Goal: Task Accomplishment & Management: Use online tool/utility

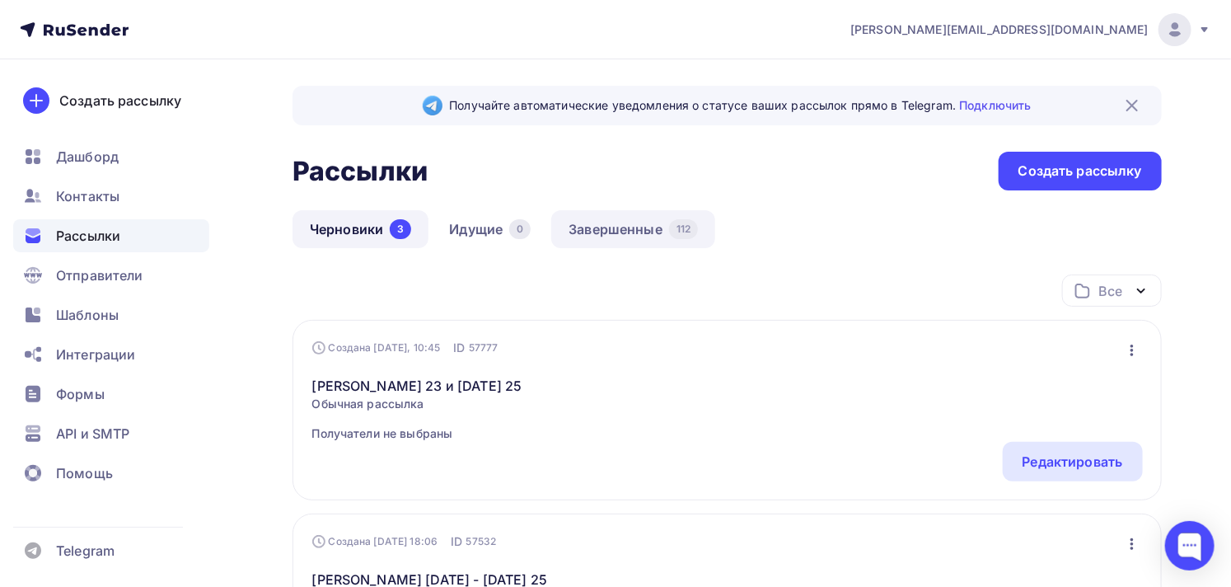
click at [625, 226] on link "Завершенные 112" at bounding box center [633, 229] width 164 height 38
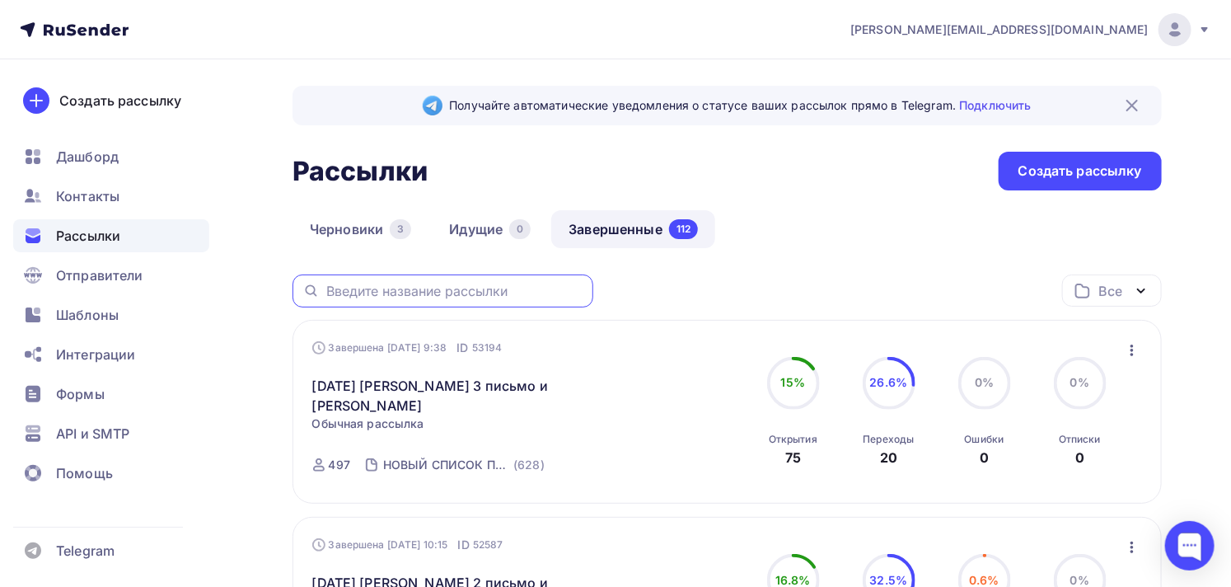
paste input "уроки шитья [PERSON_NAME] НА ПОДКЛАДЕ С [DEMOGRAPHIC_DATA] ВОРОТНИКОМ"
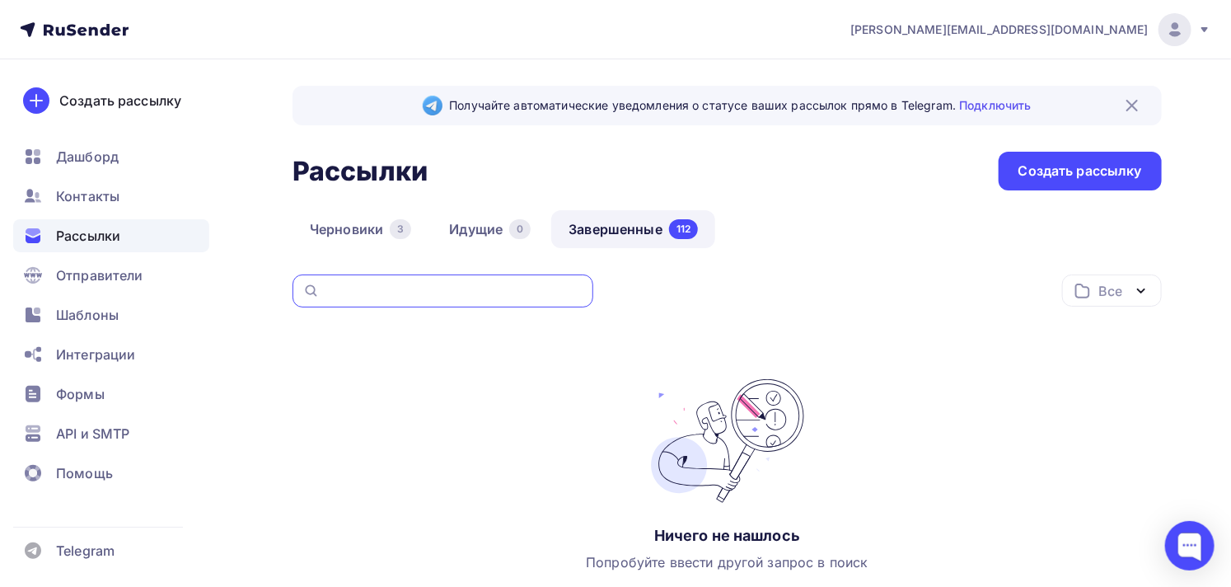
click at [418, 293] on input "уроки шитья [PERSON_NAME] НА ПОДКЛАДЕ С [DEMOGRAPHIC_DATA] ВОРОТНИКОМ" at bounding box center [454, 291] width 257 height 18
drag, startPoint x: 418, startPoint y: 293, endPoint x: 249, endPoint y: 278, distance: 169.6
click at [249, 278] on div "Получайте автоматические уведомления о статусе ваших рассылок прямо в Telegram.…" at bounding box center [615, 385] width 1231 height 653
click at [489, 290] on input "уроки шитья [PERSON_NAME] НА ПОДКЛАДЕ С [DEMOGRAPHIC_DATA] ВОРОТНИКОМ" at bounding box center [454, 291] width 257 height 18
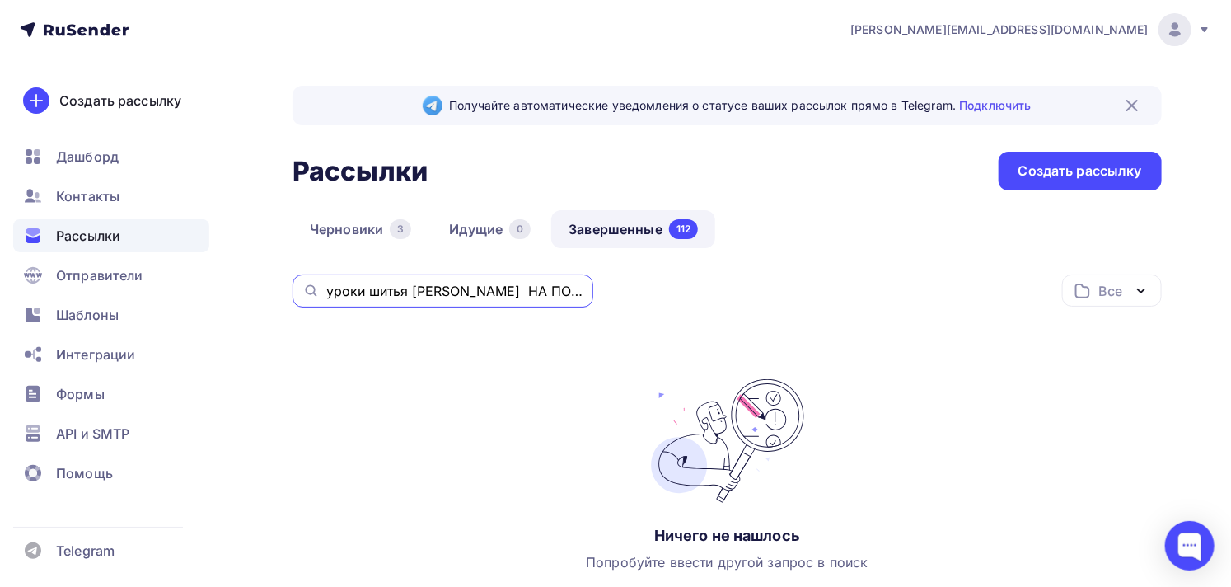
drag, startPoint x: 498, startPoint y: 290, endPoint x: 259, endPoint y: 290, distance: 239.0
click at [259, 290] on div "Получайте автоматические уведомления о статусе ваших рассылок прямо в Telegram.…" at bounding box center [615, 385] width 1231 height 653
drag, startPoint x: 537, startPoint y: 289, endPoint x: 574, endPoint y: 289, distance: 36.3
click at [574, 289] on input "[PERSON_NAME] НА ПОДКЛАДЕ С [DEMOGRAPHIC_DATA] ВОРОТНИКОМ" at bounding box center [454, 291] width 257 height 18
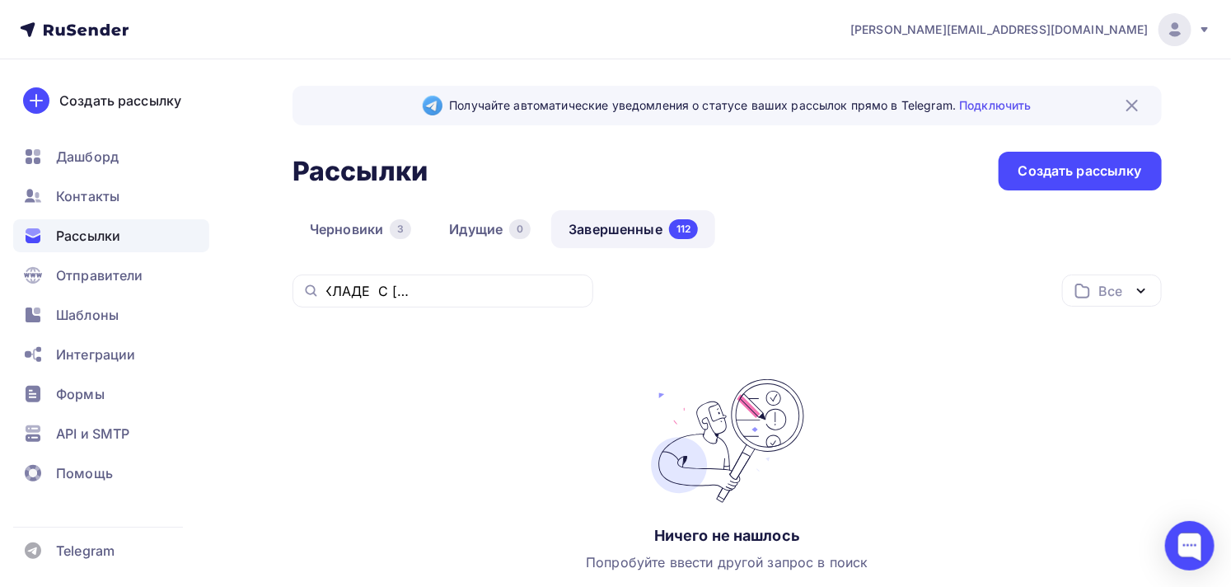
click at [583, 290] on div "[PERSON_NAME] НА ПОДКЛАДЕ С [DEMOGRAPHIC_DATA] ВОРОТНИКОМ" at bounding box center [443, 290] width 301 height 33
click at [497, 292] on input "[PERSON_NAME] НА ПОДКЛАДЕ С [DEMOGRAPHIC_DATA] ВОРОТНИКОМ" at bounding box center [454, 291] width 257 height 18
click at [602, 232] on link "Завершенные 112" at bounding box center [633, 229] width 164 height 38
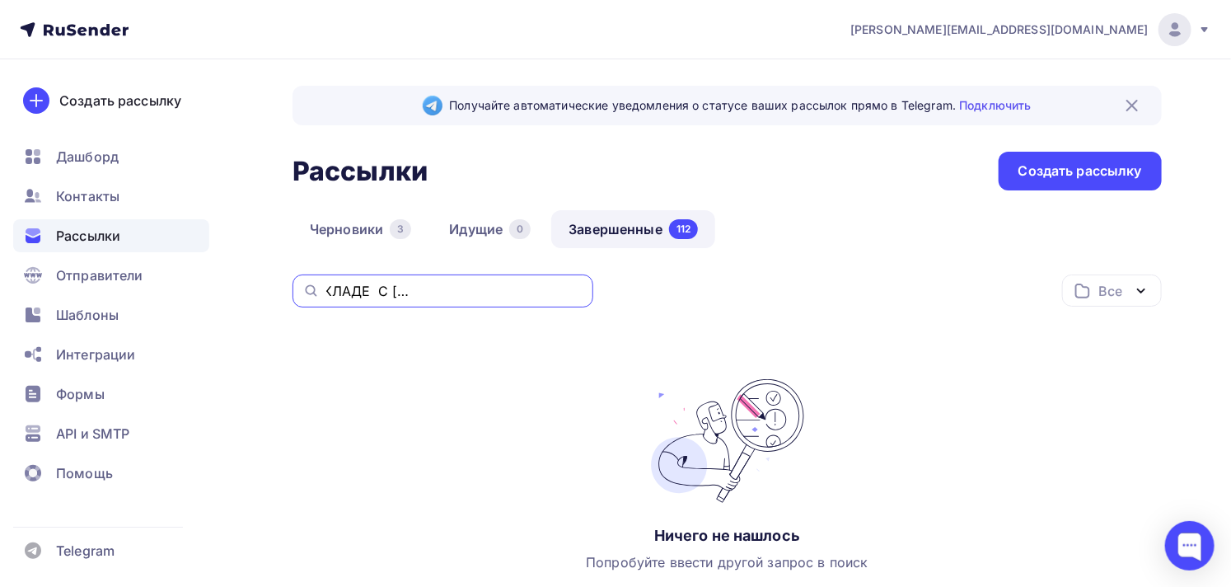
click at [481, 291] on input "[PERSON_NAME] НА ПОДКЛАДЕ С [DEMOGRAPHIC_DATA] ВОРОТНИКОМ" at bounding box center [454, 291] width 257 height 18
drag, startPoint x: 565, startPoint y: 287, endPoint x: 298, endPoint y: 290, distance: 267.0
click at [298, 290] on div "[PERSON_NAME] НА ПОДКЛАДЕ С [DEMOGRAPHIC_DATA] ВОРОТНИКОМ" at bounding box center [443, 290] width 301 height 33
type input "ОМ"
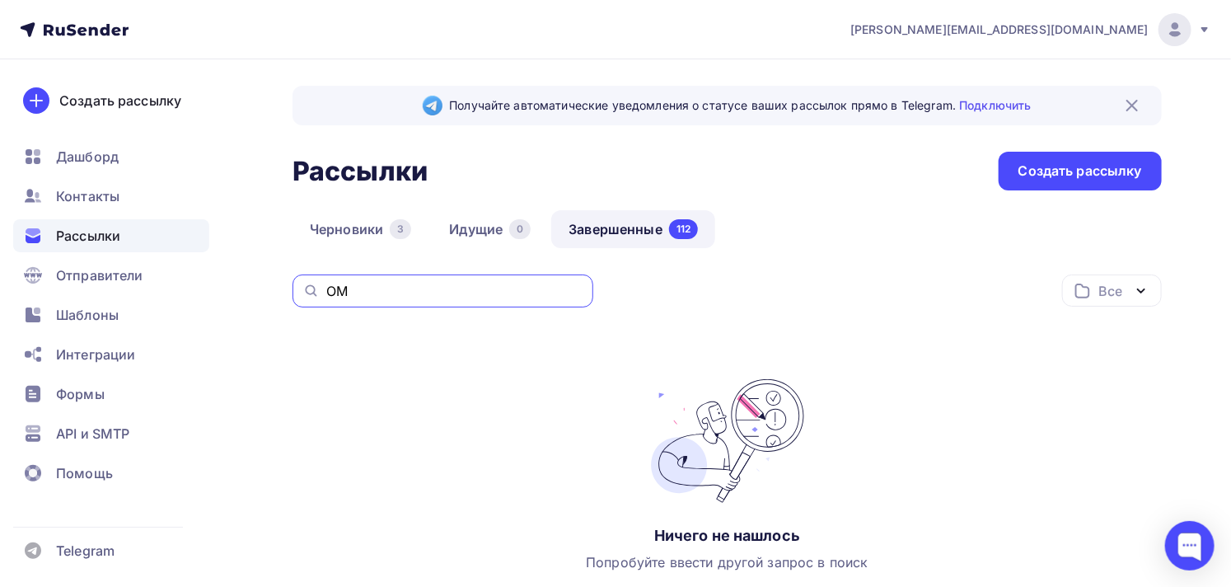
drag, startPoint x: 391, startPoint y: 292, endPoint x: 306, endPoint y: 282, distance: 86.3
click at [306, 282] on div "ОМ" at bounding box center [443, 290] width 301 height 33
click at [652, 229] on link "Завершенные 112" at bounding box center [633, 229] width 164 height 38
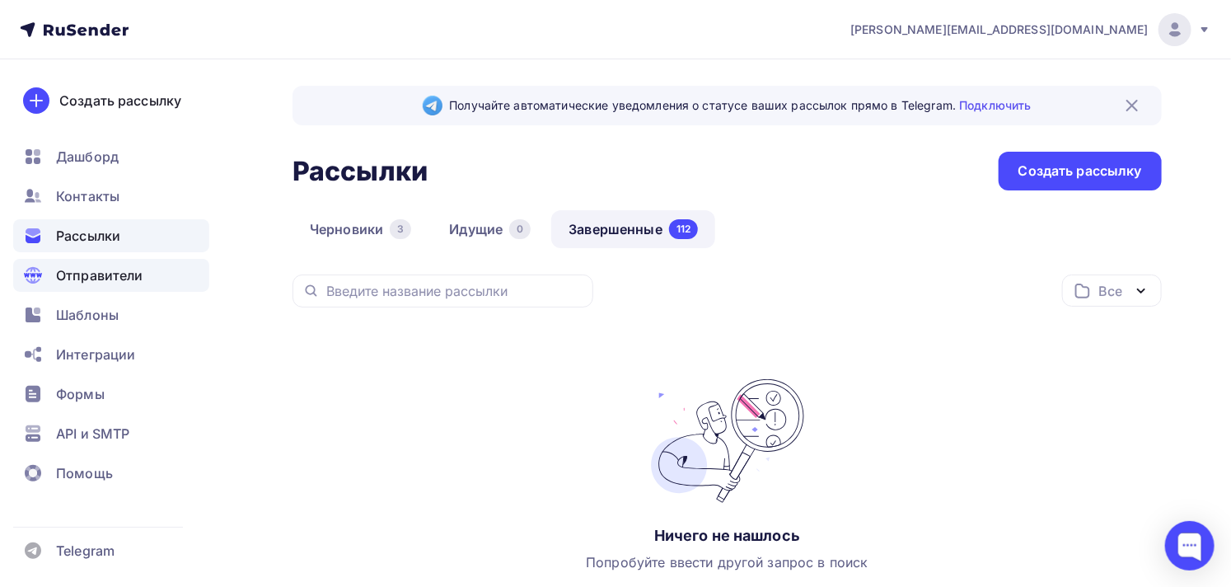
click at [103, 275] on span "Отправители" at bounding box center [99, 275] width 87 height 20
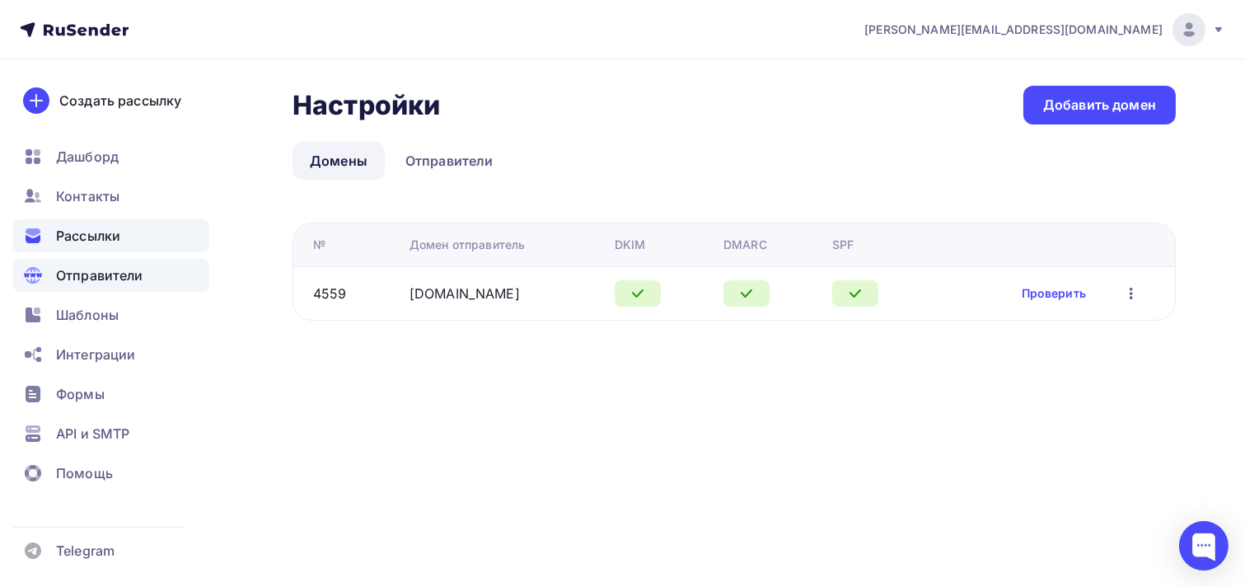
click at [101, 235] on span "Рассылки" at bounding box center [88, 236] width 64 height 20
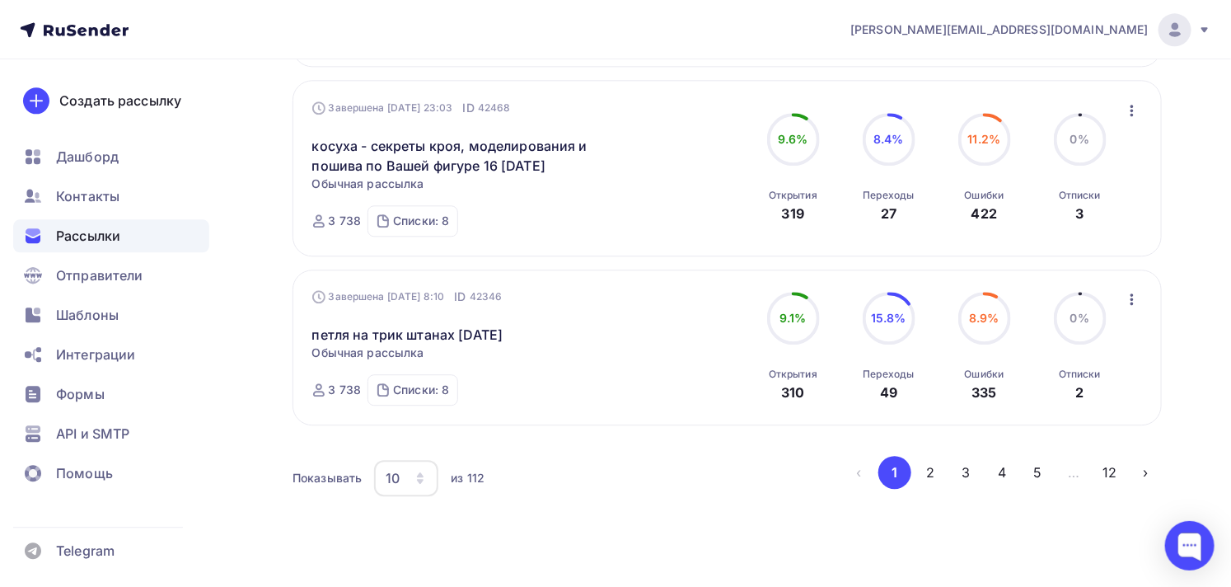
scroll to position [1758, 0]
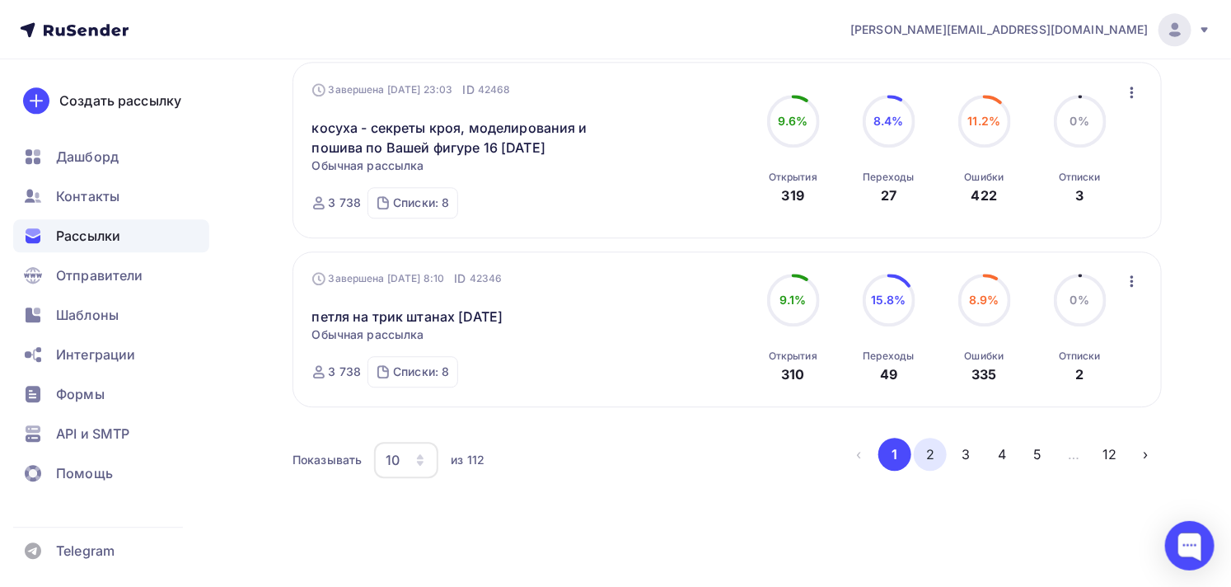
click at [925, 438] on button "2" at bounding box center [930, 454] width 33 height 33
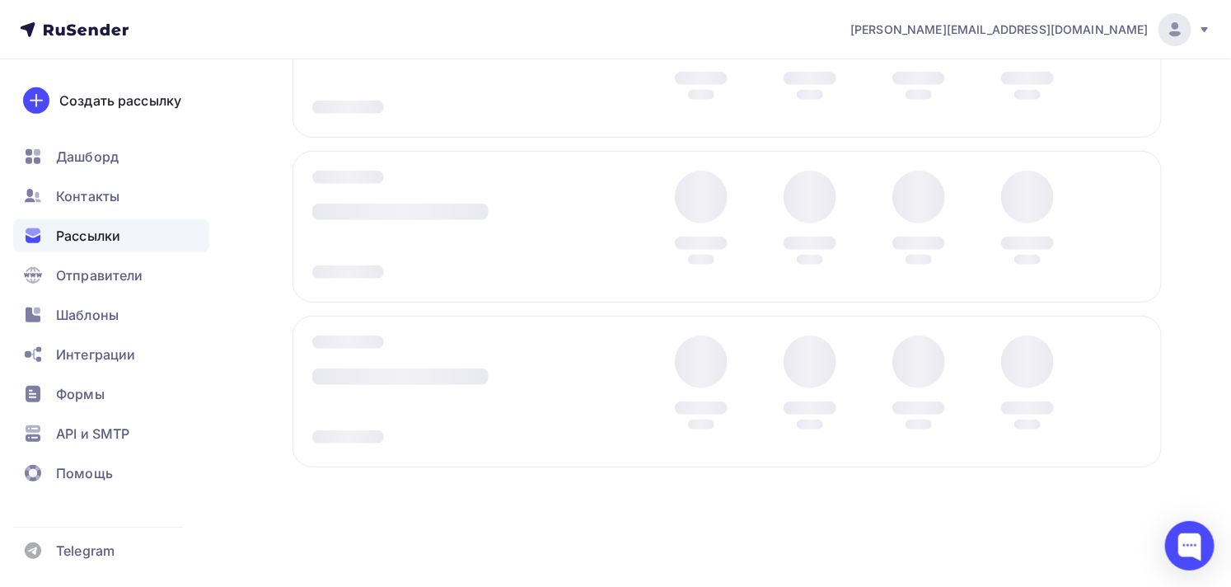
scroll to position [288, 0]
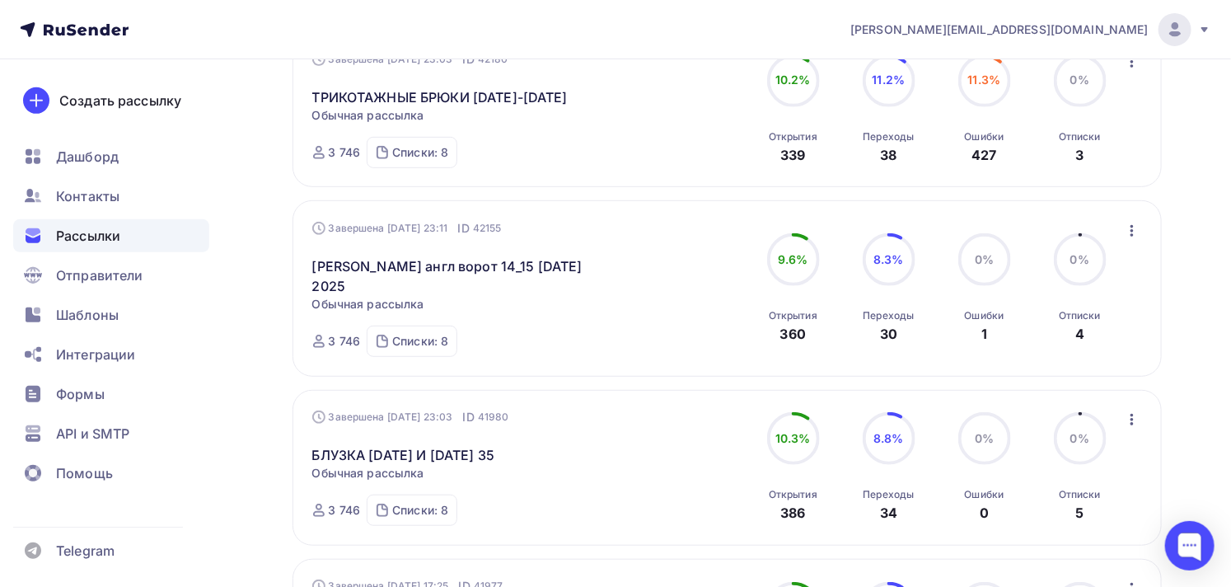
click at [1130, 241] on icon "button" at bounding box center [1132, 231] width 20 height 20
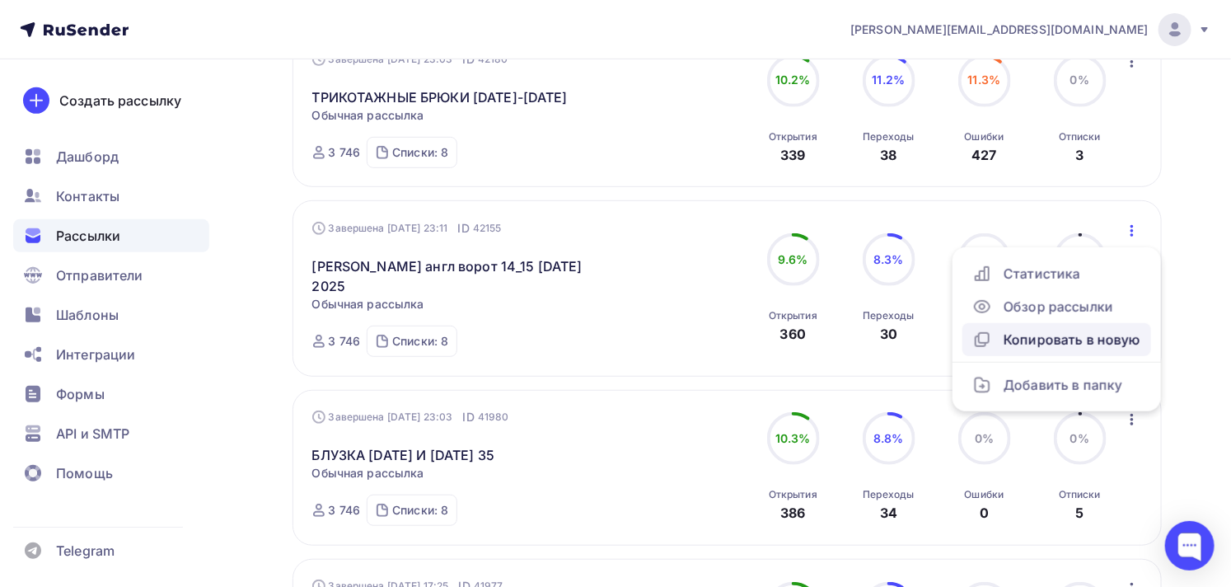
click at [1052, 349] on div "Копировать в новую" at bounding box center [1056, 340] width 169 height 20
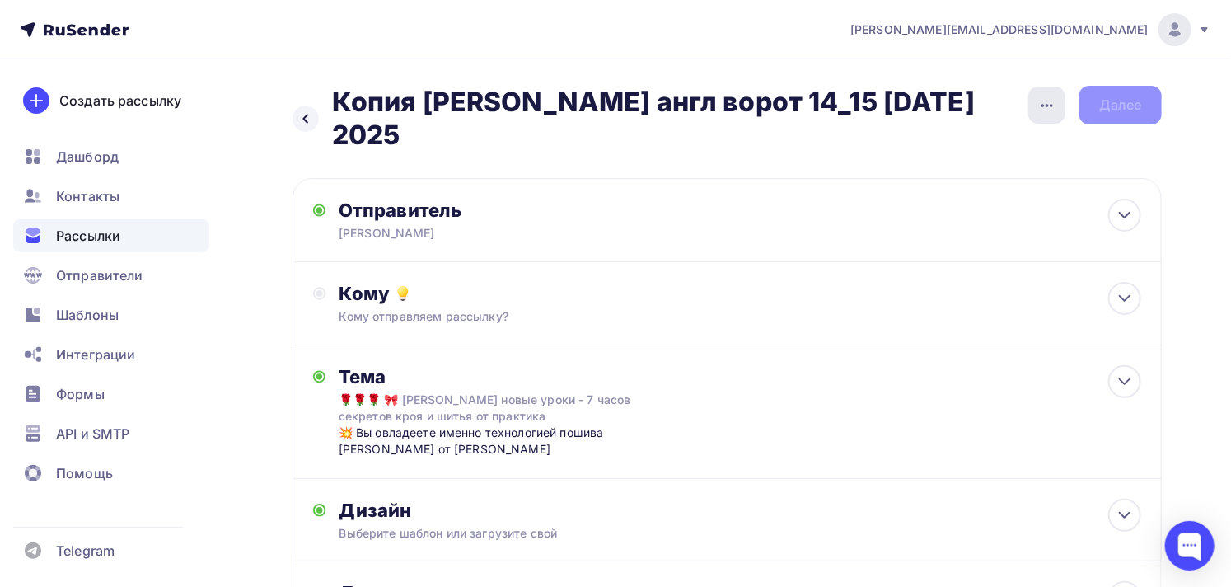
click at [1032, 104] on div "button" at bounding box center [1046, 105] width 37 height 37
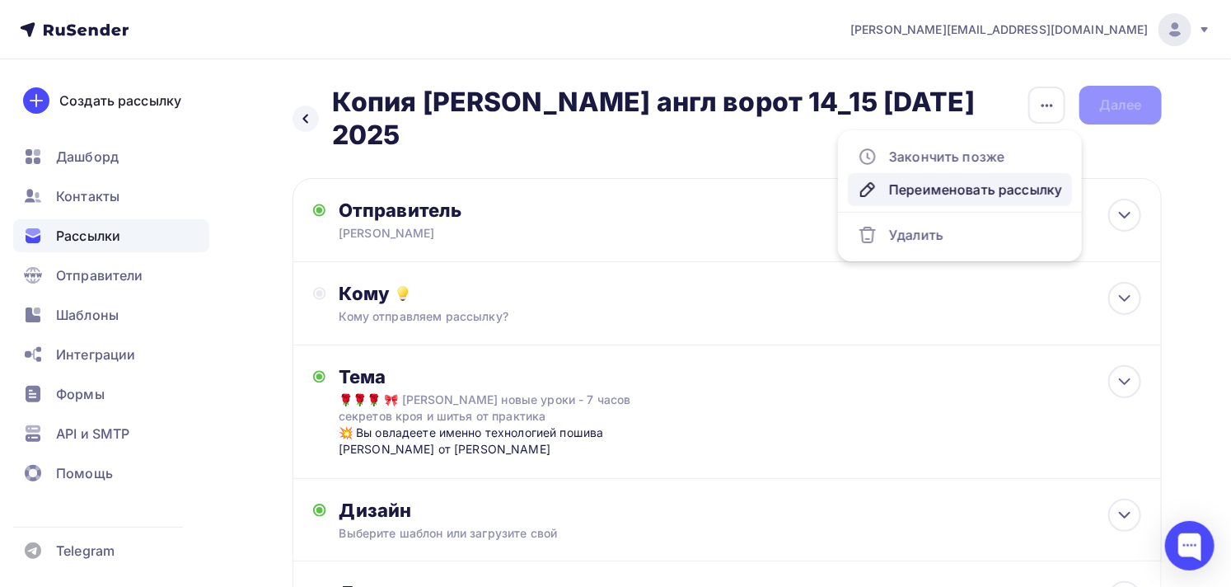
click at [936, 178] on link "Переименовать рассылку" at bounding box center [960, 189] width 224 height 33
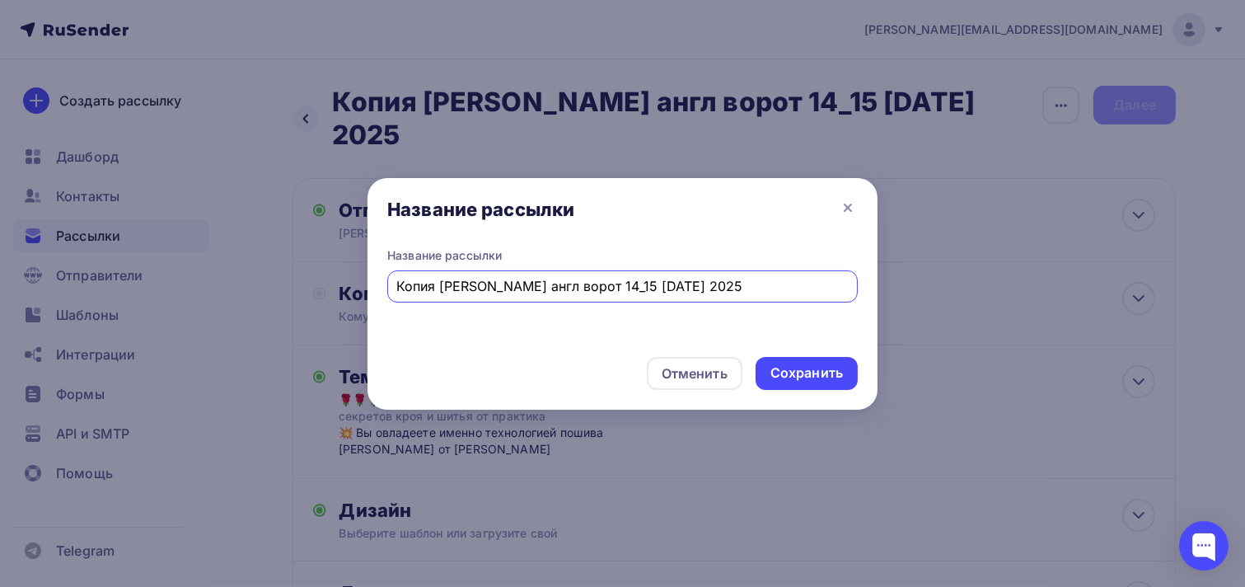
drag, startPoint x: 438, startPoint y: 283, endPoint x: 392, endPoint y: 291, distance: 45.9
click at [392, 291] on div "Копия [PERSON_NAME] англ ворот 14_15 [DATE] 2025" at bounding box center [622, 286] width 471 height 32
drag, startPoint x: 561, startPoint y: 282, endPoint x: 572, endPoint y: 282, distance: 10.7
click at [572, 282] on input "[PERSON_NAME] англ ворот 14_15 [DATE] 2025" at bounding box center [623, 286] width 452 height 20
drag, startPoint x: 581, startPoint y: 286, endPoint x: 594, endPoint y: 285, distance: 13.2
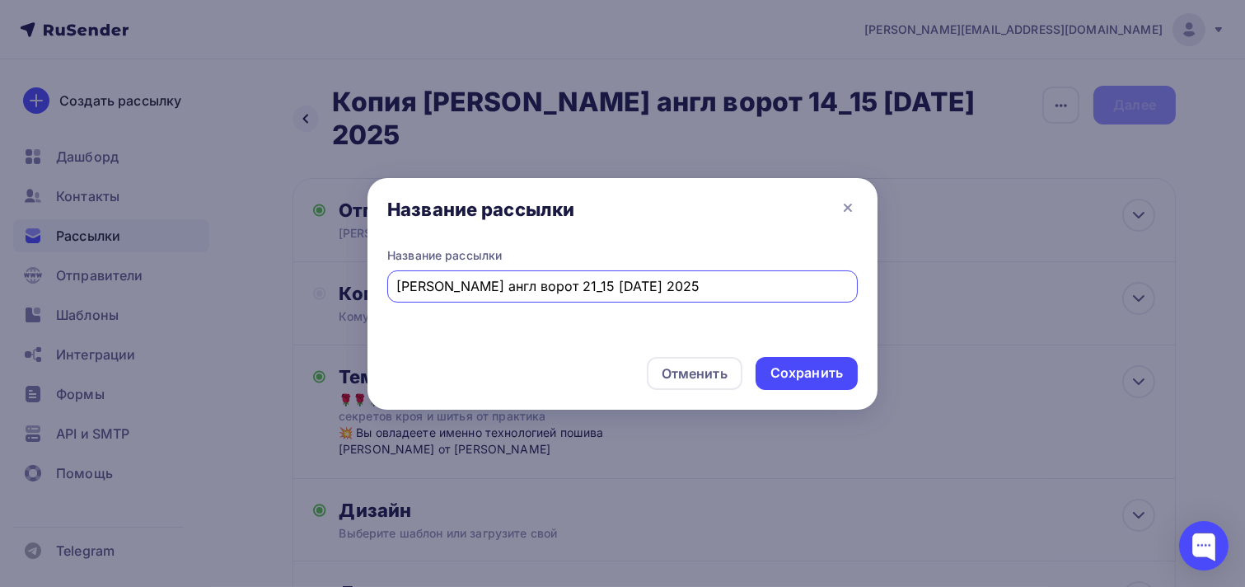
click at [594, 285] on input "[PERSON_NAME] англ ворот 21_15 [DATE] 2025" at bounding box center [623, 286] width 452 height 20
drag, startPoint x: 579, startPoint y: 284, endPoint x: 646, endPoint y: 283, distance: 66.8
click at [646, 283] on input "[PERSON_NAME] англ ворот 21_15 [DATE] 2025" at bounding box center [623, 286] width 452 height 20
click at [676, 286] on input "[PERSON_NAME] англ ворот 21_22 [DATE] 2025" at bounding box center [623, 286] width 452 height 20
type input "[PERSON_NAME] англ ворот 21_22 [DATE] 2025"
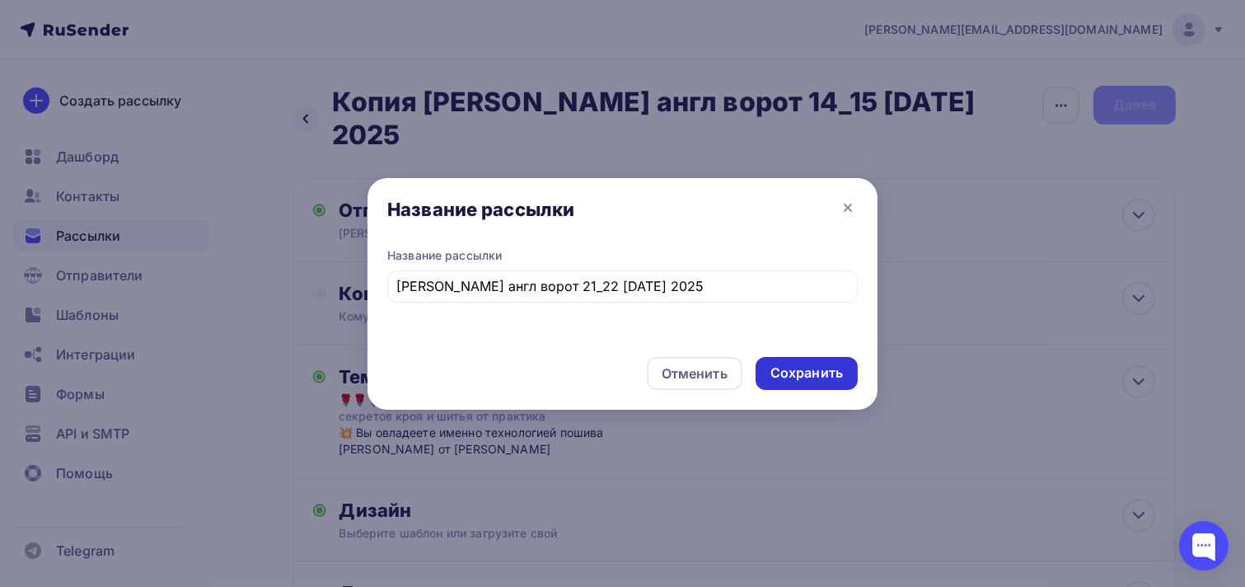
click at [799, 371] on div "Сохранить" at bounding box center [806, 372] width 73 height 19
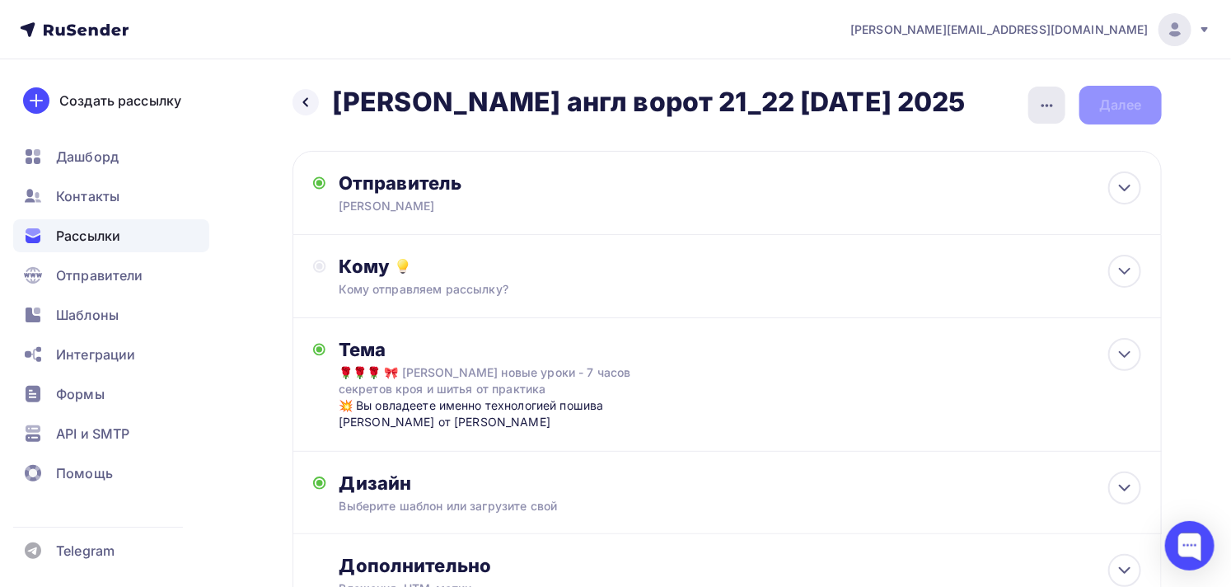
click at [1036, 107] on div "button" at bounding box center [1046, 105] width 37 height 37
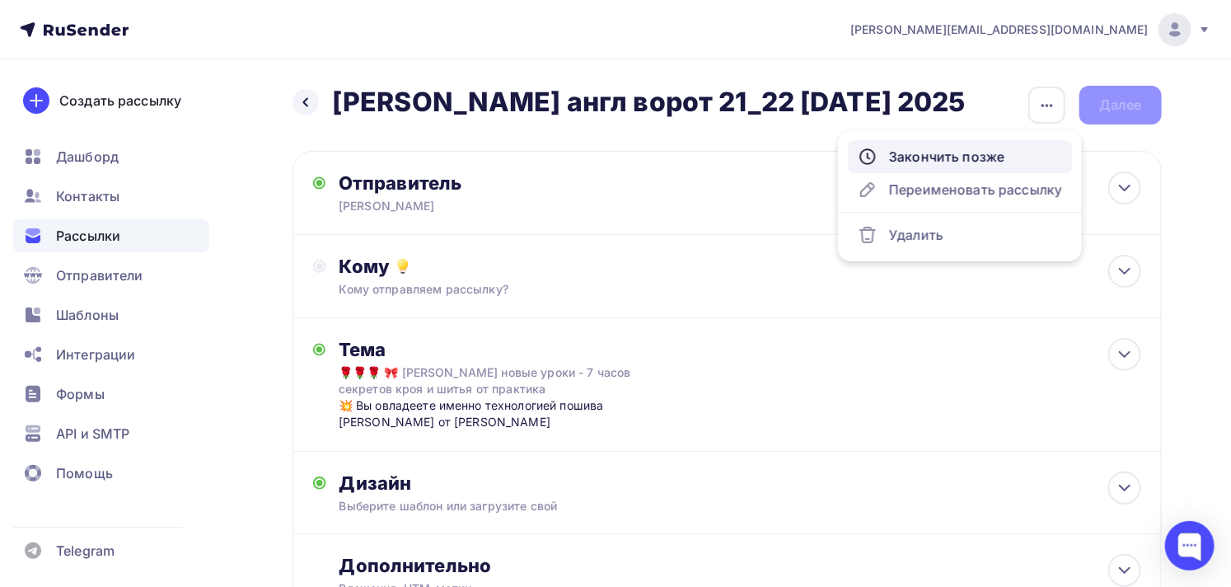
click at [968, 149] on div "Закончить позже" at bounding box center [960, 157] width 204 height 20
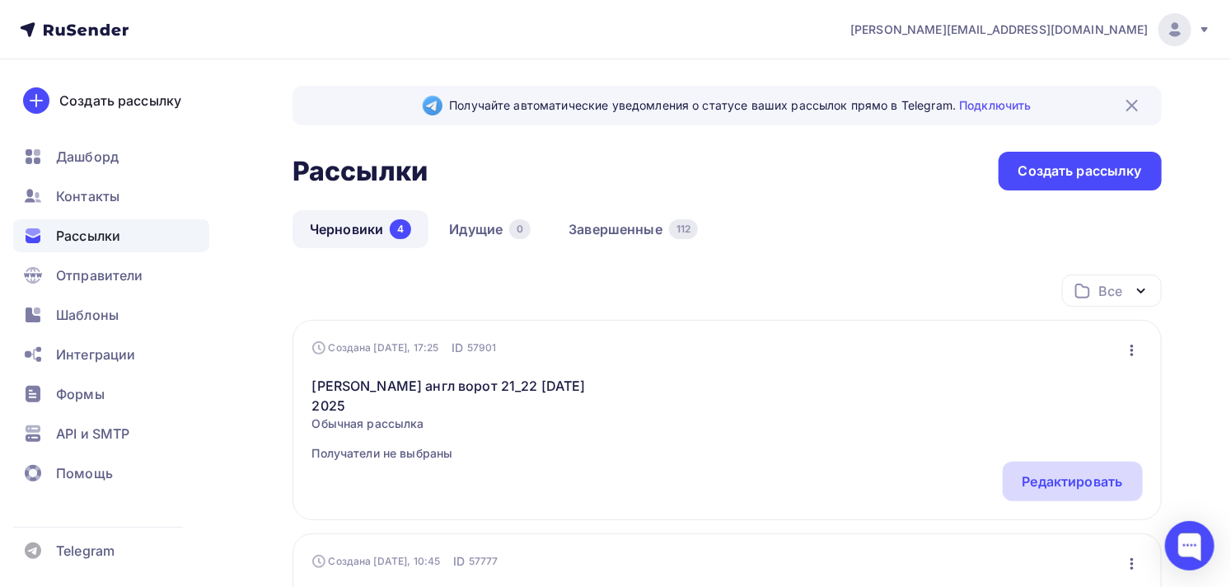
click at [1042, 481] on div "Редактировать" at bounding box center [1073, 481] width 101 height 20
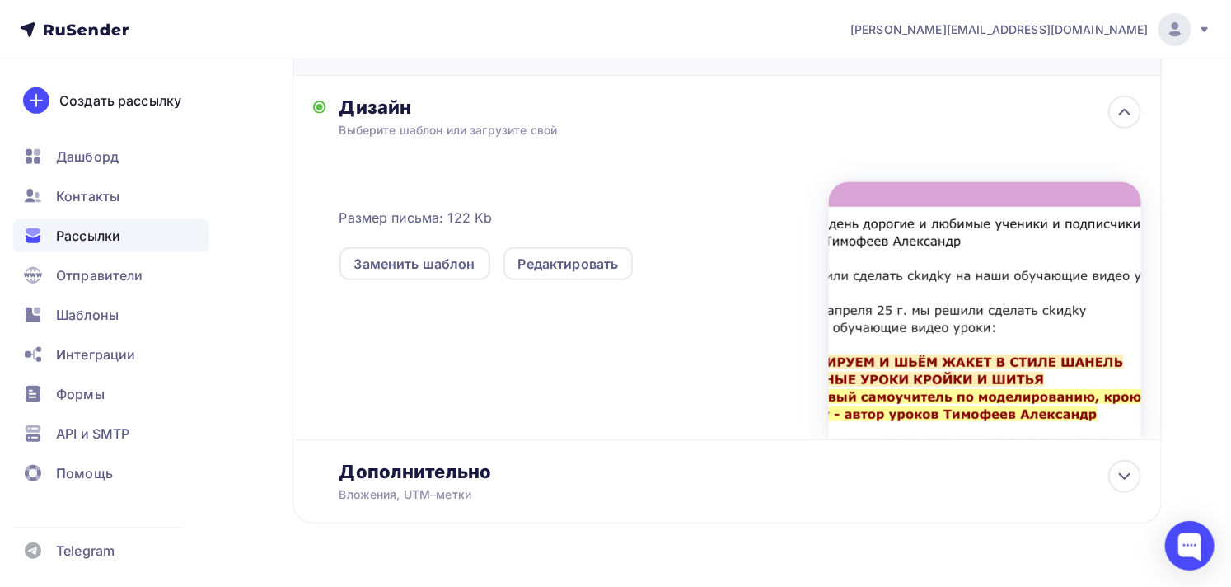
scroll to position [418, 0]
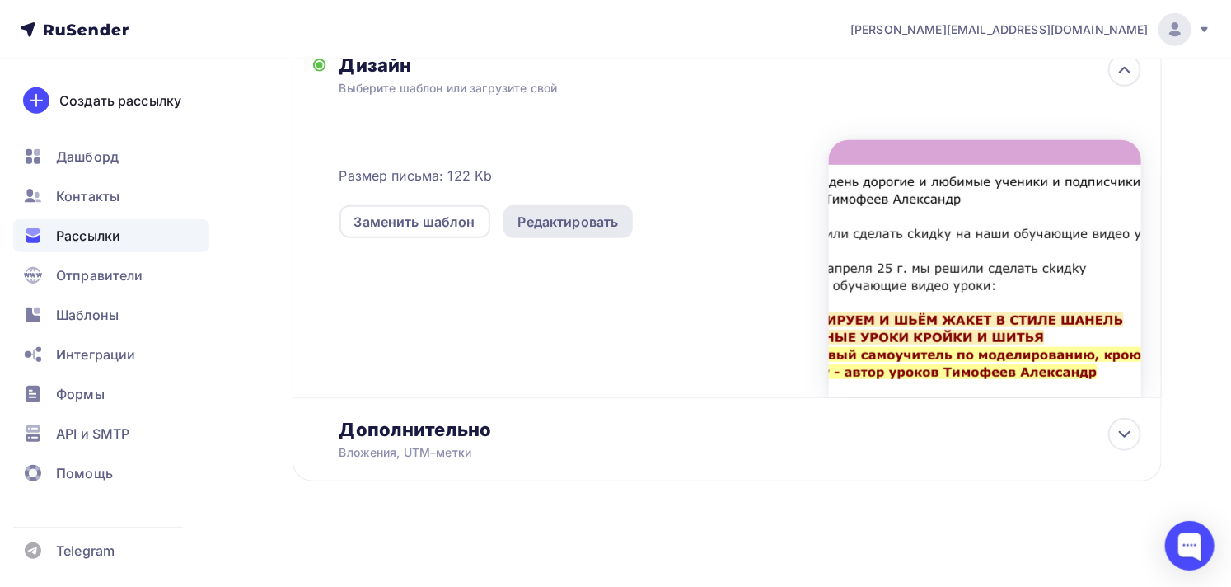
click at [603, 227] on div "Редактировать" at bounding box center [568, 222] width 101 height 20
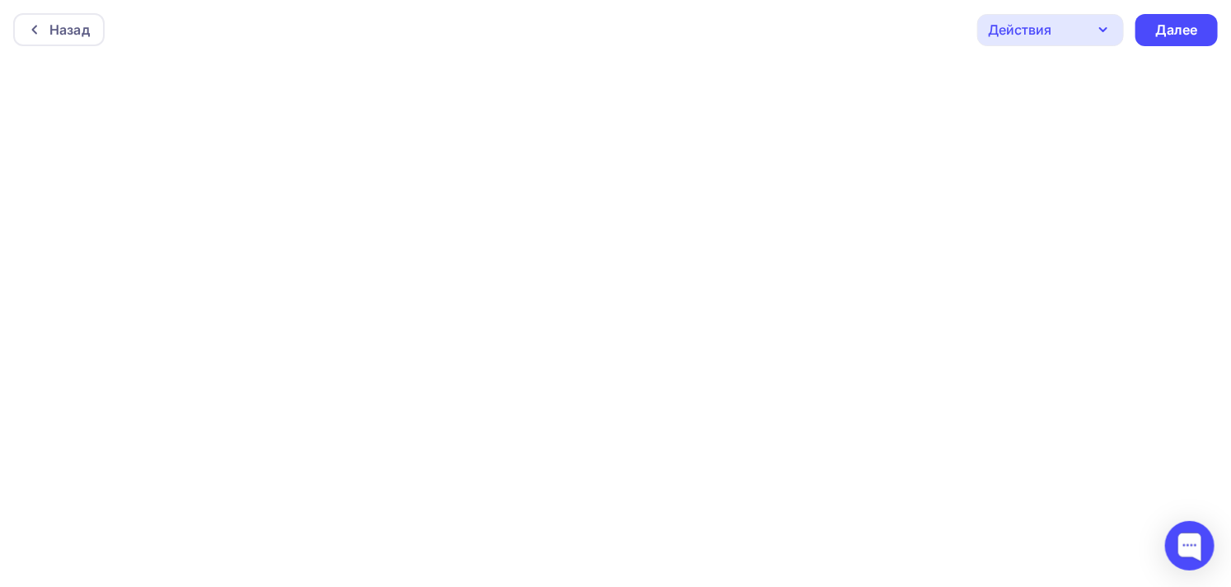
click at [1092, 27] on div "Действия" at bounding box center [1050, 30] width 147 height 32
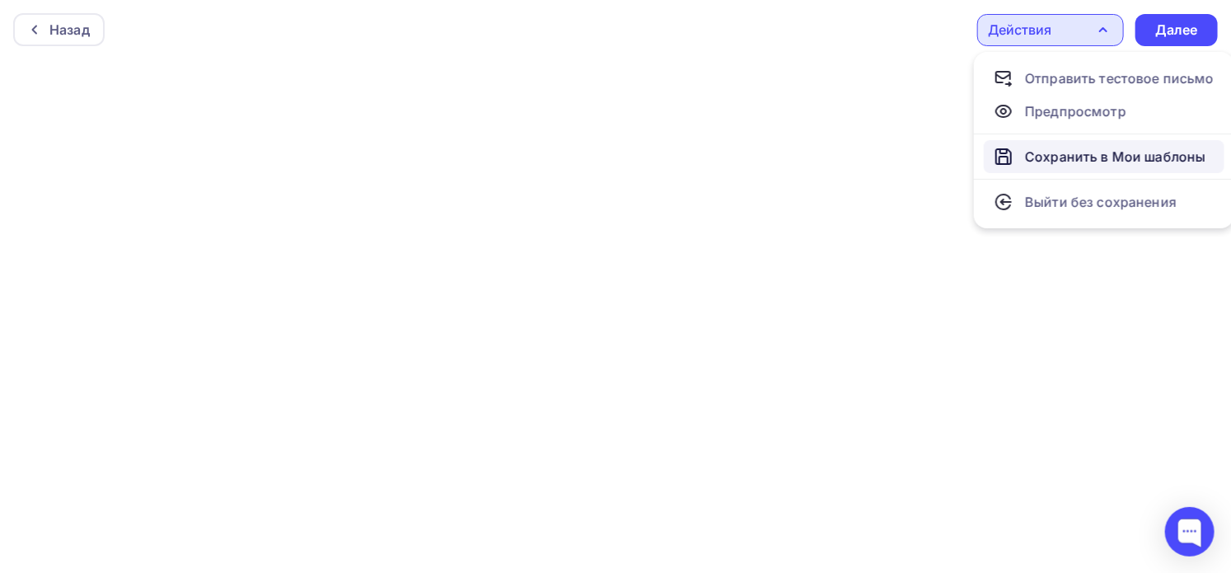
click at [1061, 154] on div "Сохранить в Мои шаблоны" at bounding box center [1115, 157] width 180 height 20
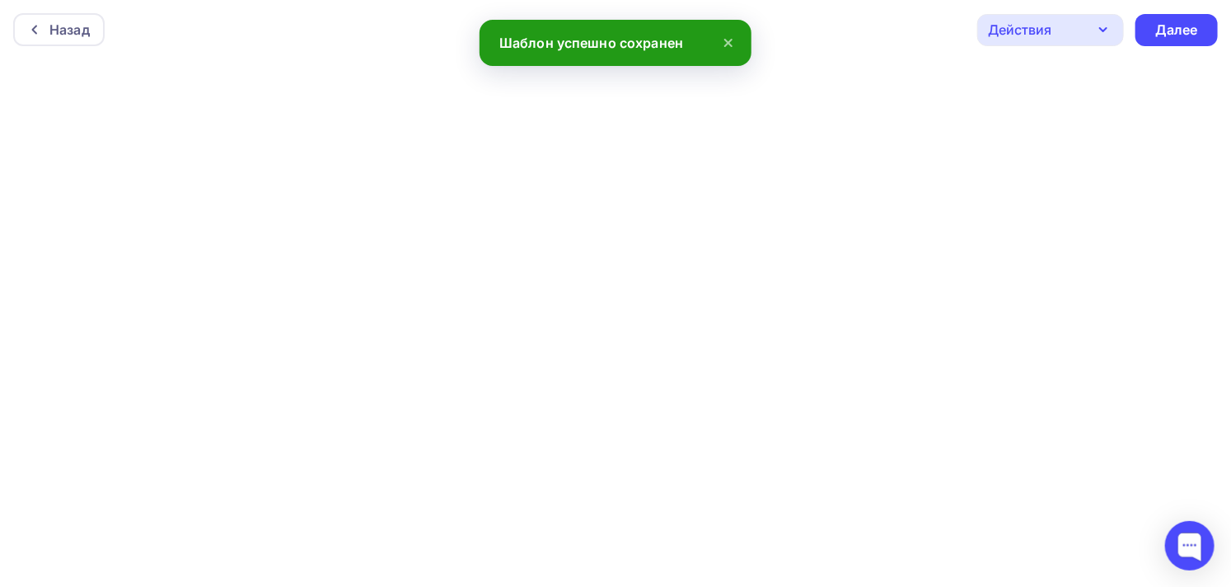
click at [1079, 28] on div "Действия" at bounding box center [1050, 30] width 147 height 32
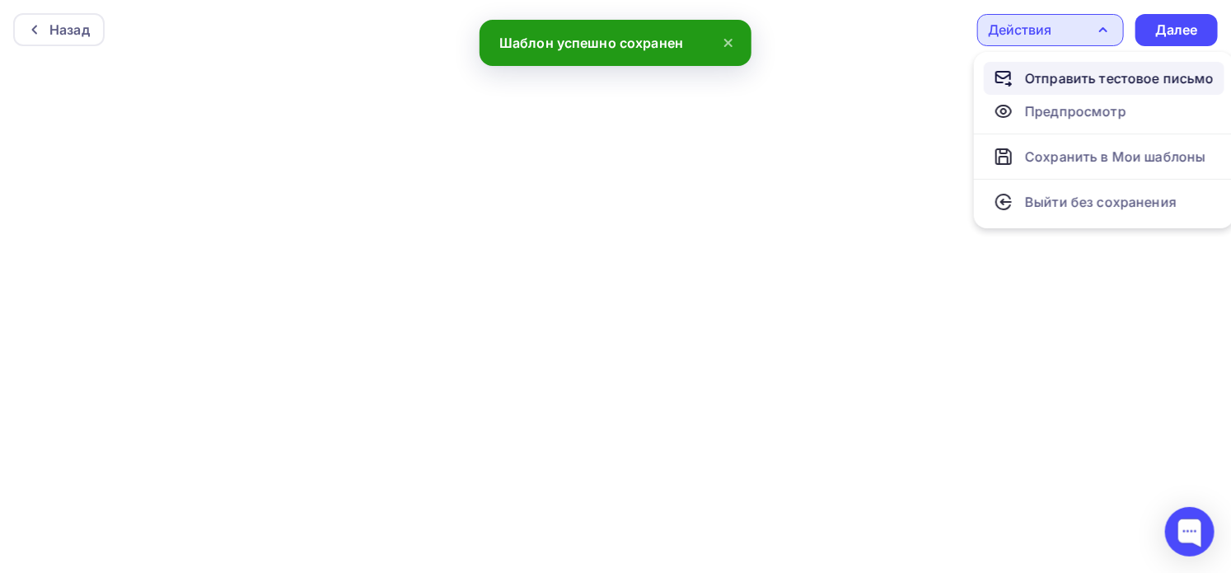
click at [1069, 70] on div "Отправить тестовое письмо" at bounding box center [1120, 78] width 190 height 20
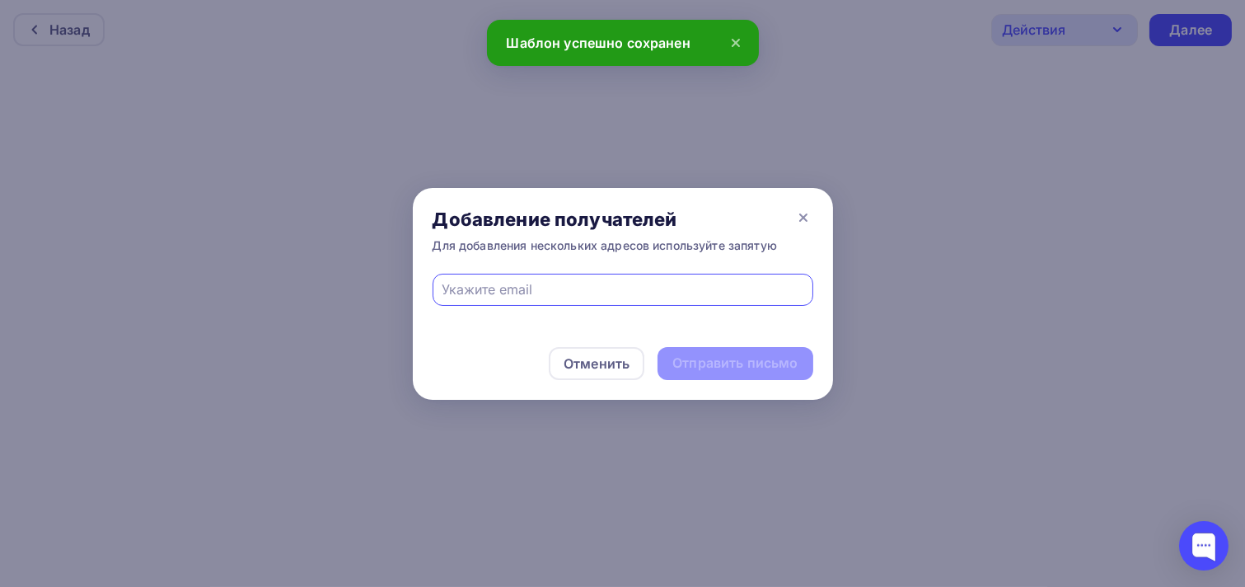
click at [607, 285] on input "text" at bounding box center [623, 289] width 362 height 20
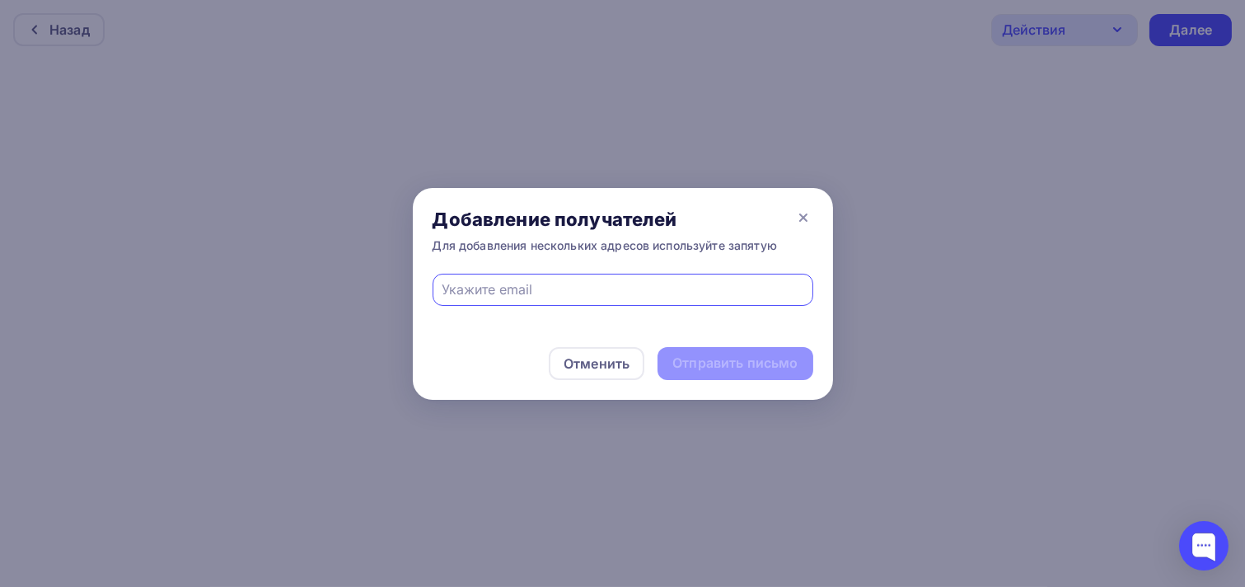
type input "[PERSON_NAME][EMAIL_ADDRESS][DOMAIN_NAME]"
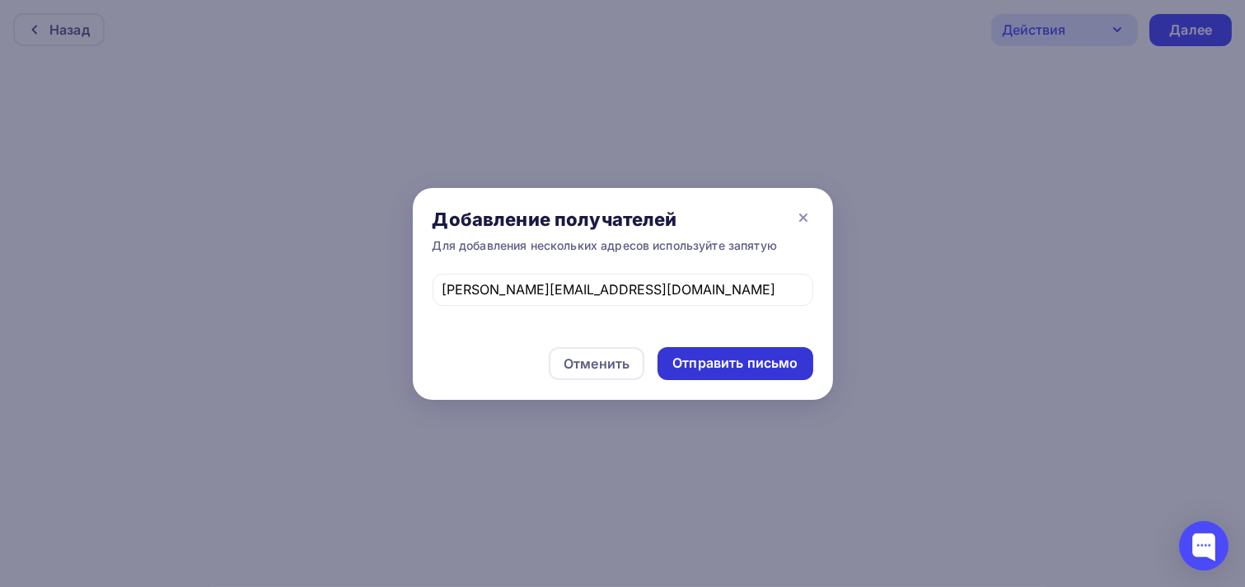
click at [705, 360] on div "Отправить письмо" at bounding box center [734, 362] width 125 height 19
